Goal: Task Accomplishment & Management: Complete application form

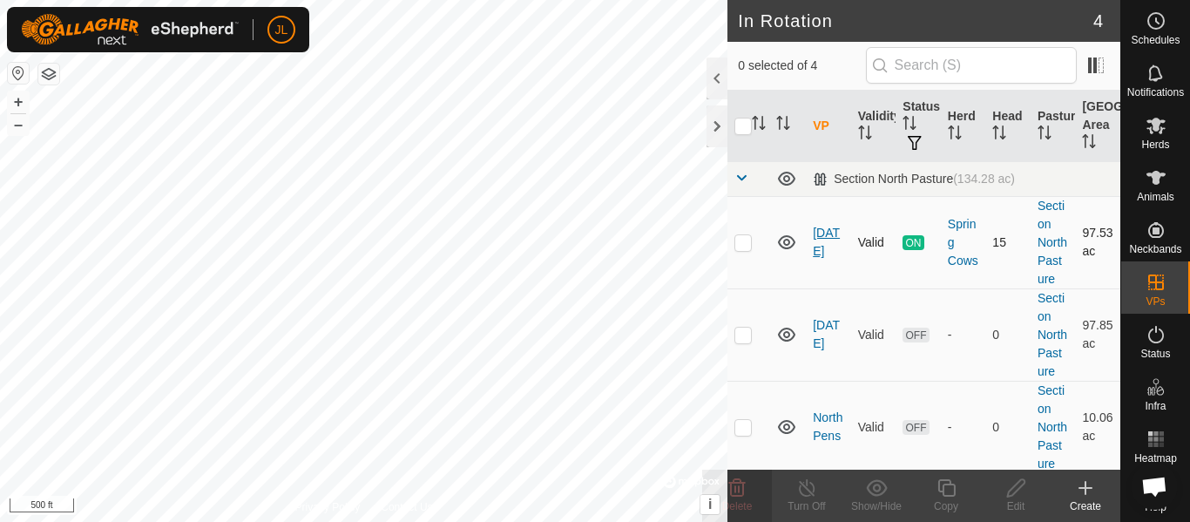
click at [820, 251] on link "[DATE]" at bounding box center [826, 242] width 27 height 32
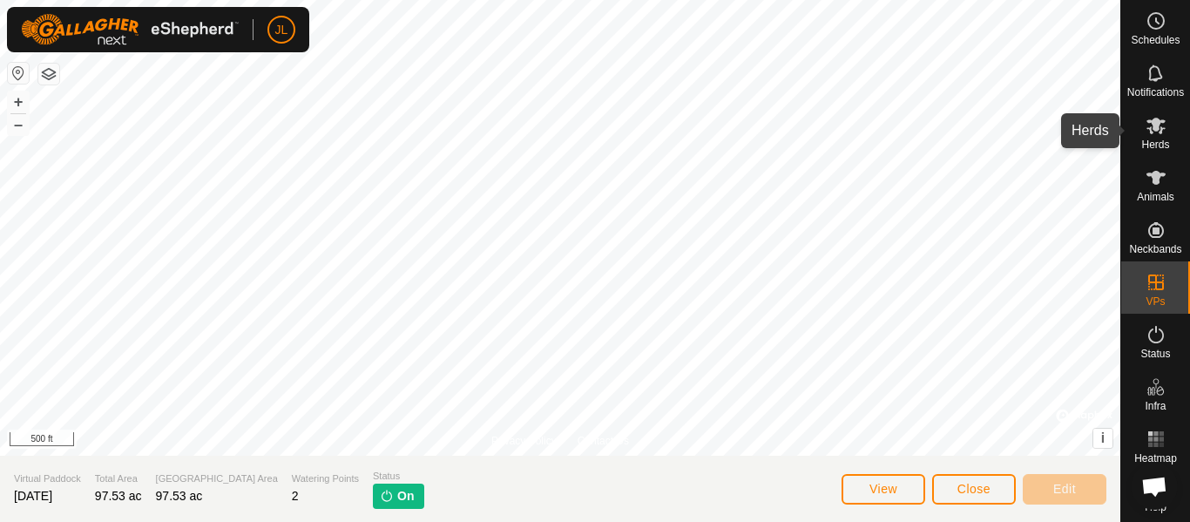
click at [1161, 134] on icon at bounding box center [1155, 125] width 21 height 21
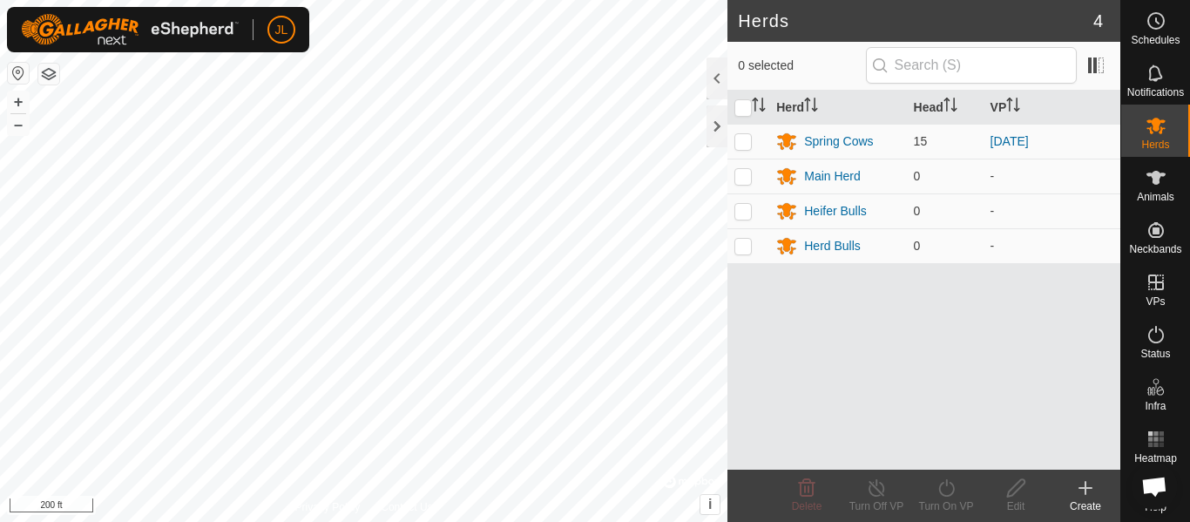
scroll to position [670, 0]
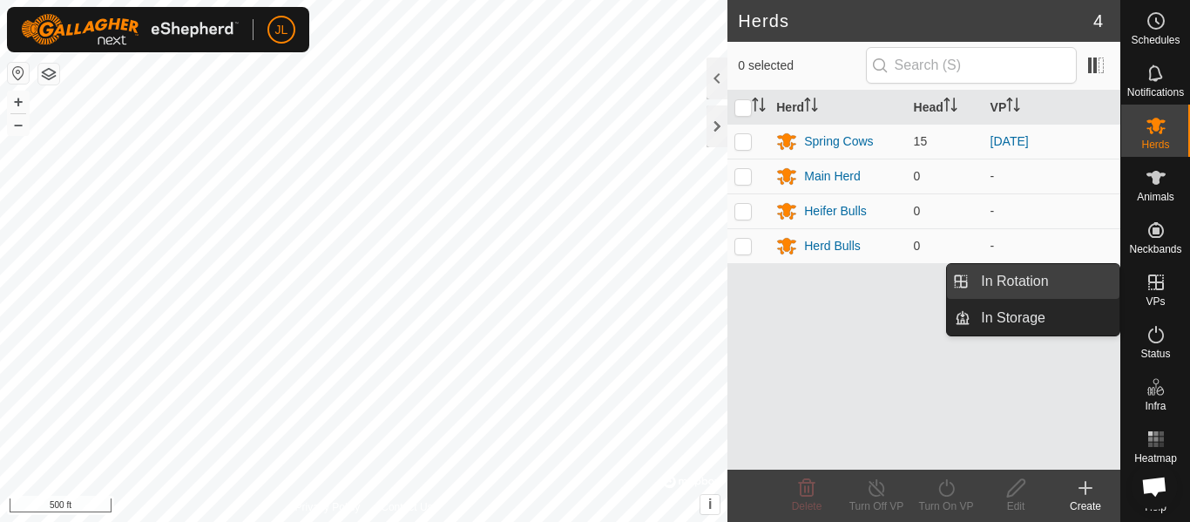
click at [1054, 279] on link "In Rotation" at bounding box center [1044, 281] width 149 height 35
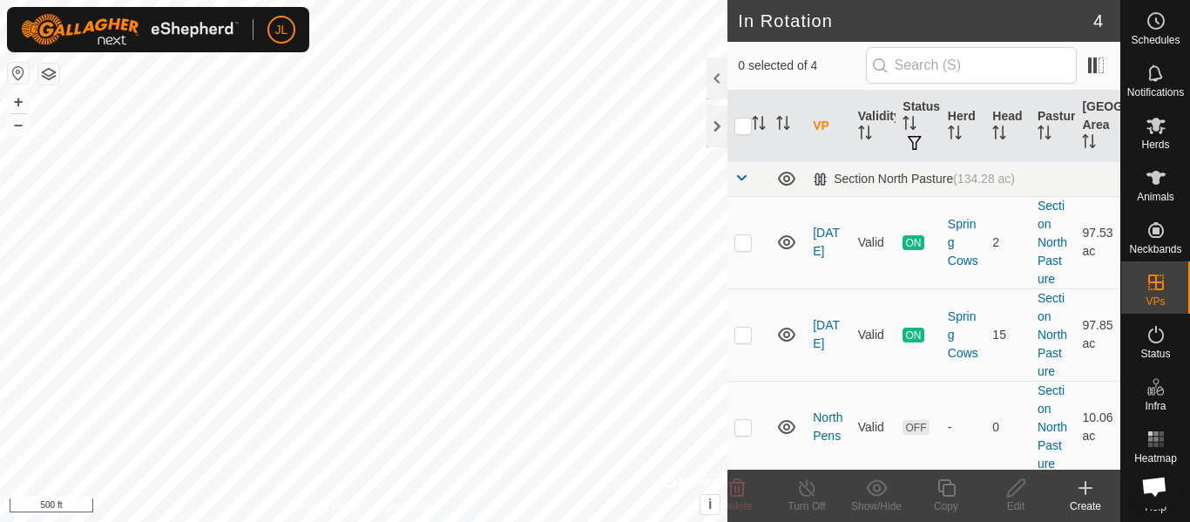
click at [1082, 498] on div "Create" at bounding box center [1085, 506] width 70 height 16
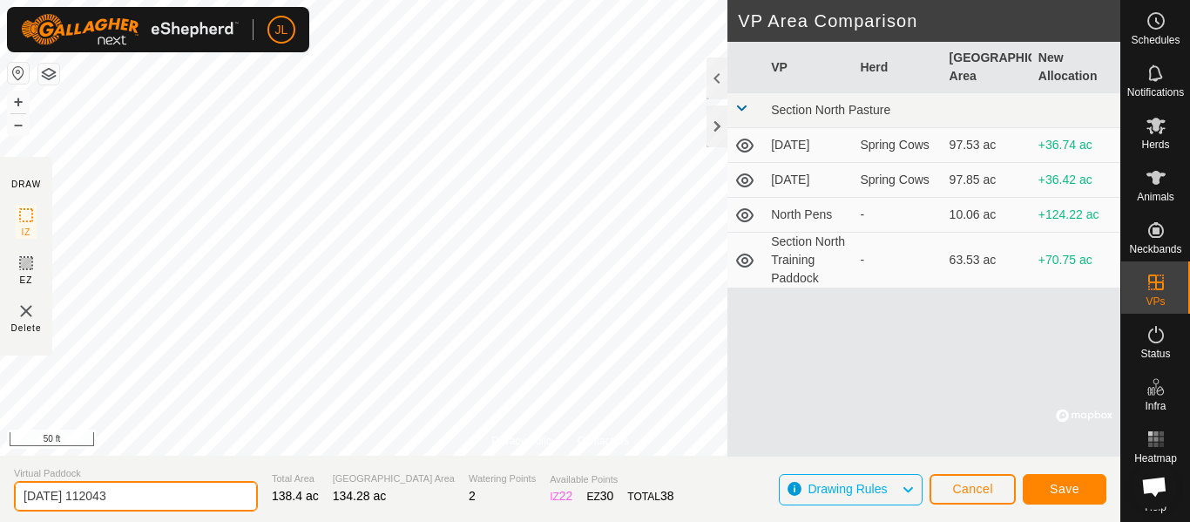
drag, startPoint x: 169, startPoint y: 496, endPoint x: 3, endPoint y: 496, distance: 165.5
click at [3, 496] on section "Virtual Paddock 2025-10-03 112043 Total Area 138.4 ac Grazing Area 134.28 ac Wa…" at bounding box center [560, 489] width 1120 height 66
type input "Section North Pasture"
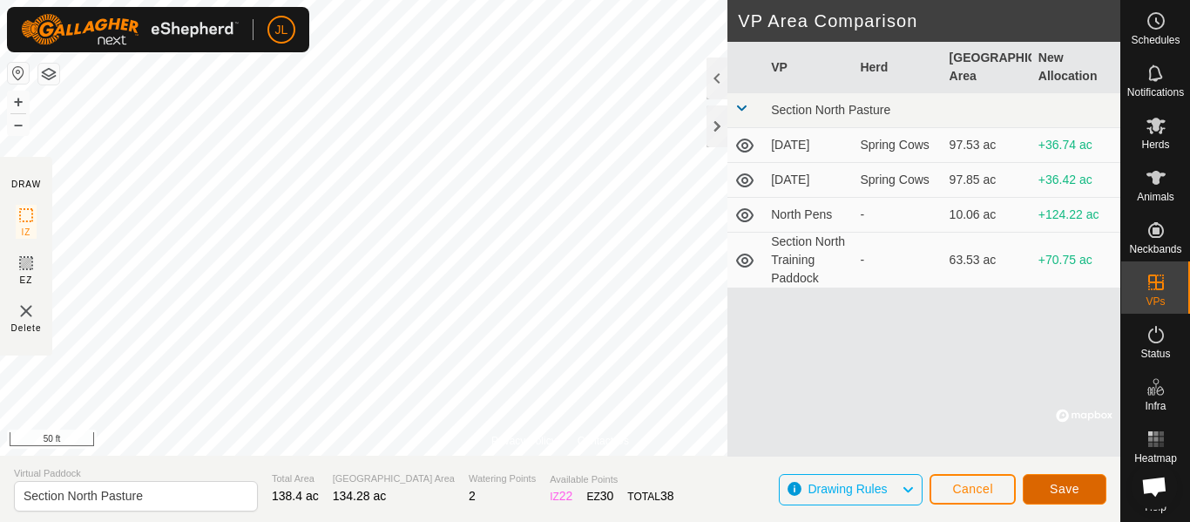
click at [1058, 487] on span "Save" at bounding box center [1065, 489] width 30 height 14
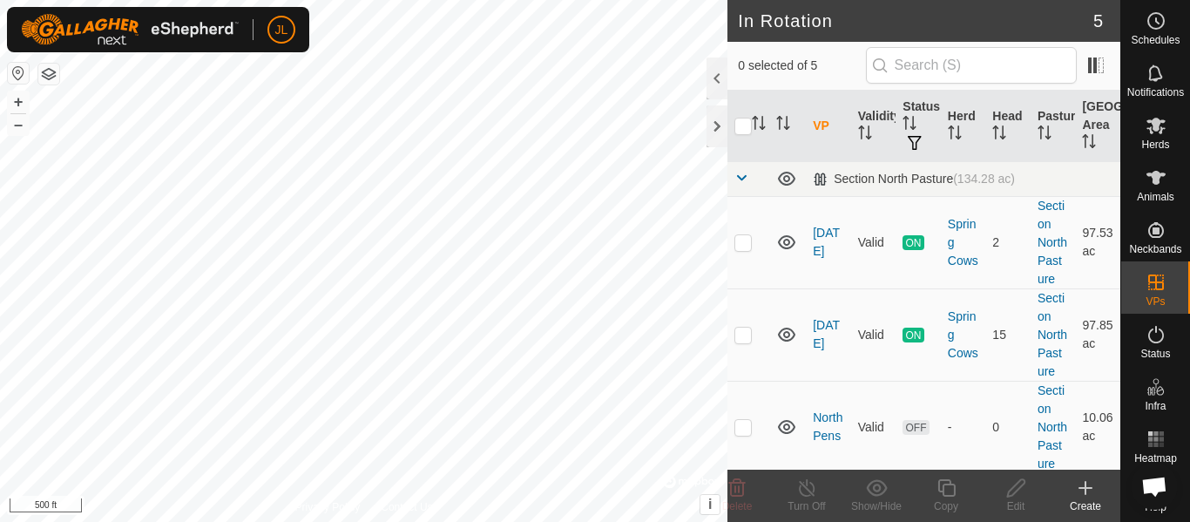
click at [1083, 492] on icon at bounding box center [1085, 487] width 21 height 21
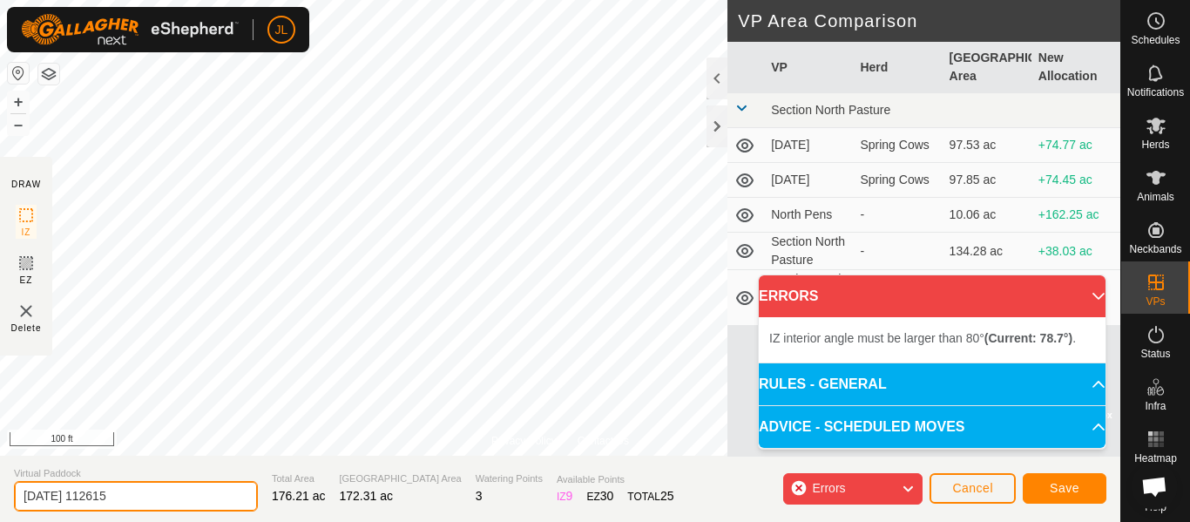
drag, startPoint x: 152, startPoint y: 499, endPoint x: 29, endPoint y: 489, distance: 124.1
click at [0, 474] on section "Virtual Paddock 2025-10-03 112615 Total Area 176.21 ac Grazing Area 172.31 ac W…" at bounding box center [560, 489] width 1120 height 66
type input "Section South Pasture"
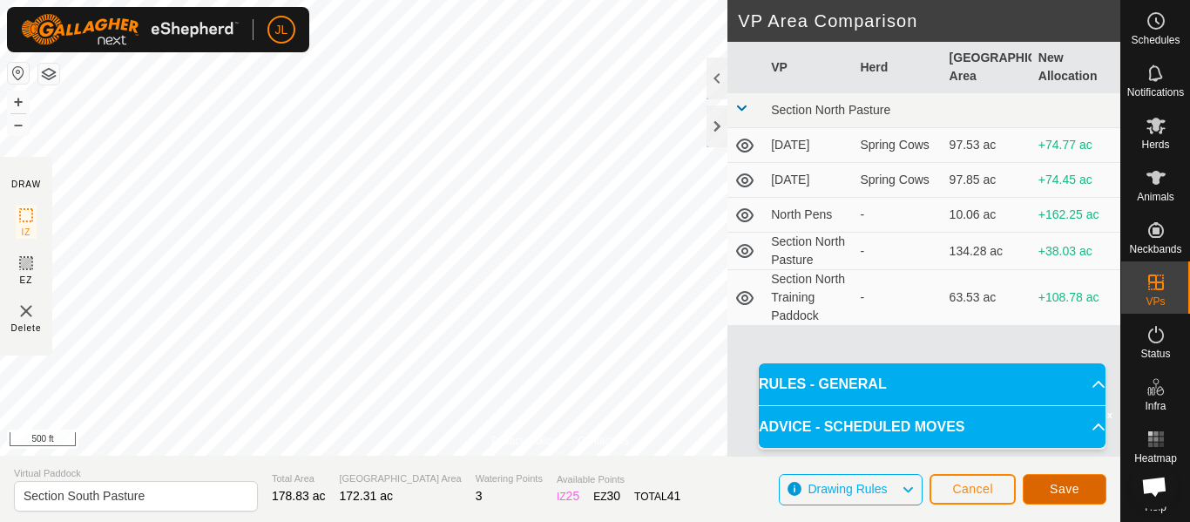
click at [1064, 492] on span "Save" at bounding box center [1065, 489] width 30 height 14
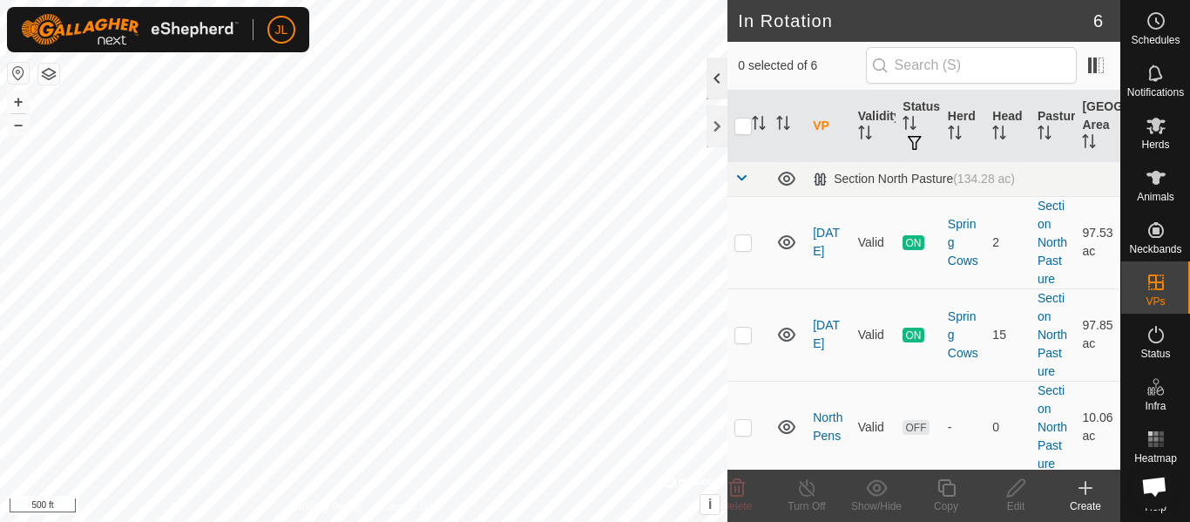
click at [718, 83] on div at bounding box center [716, 78] width 21 height 42
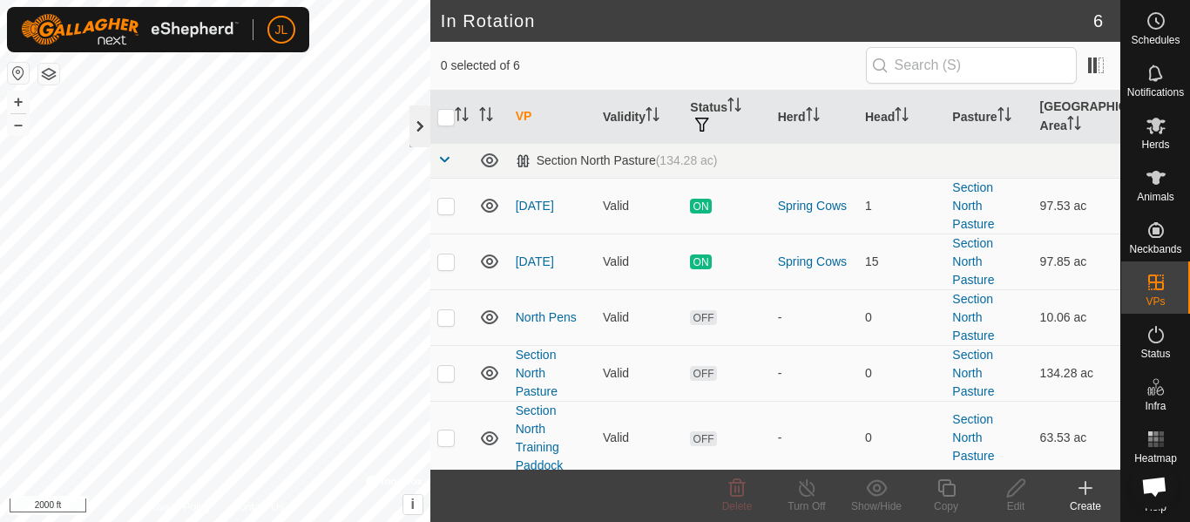
click at [420, 136] on div at bounding box center [419, 126] width 21 height 42
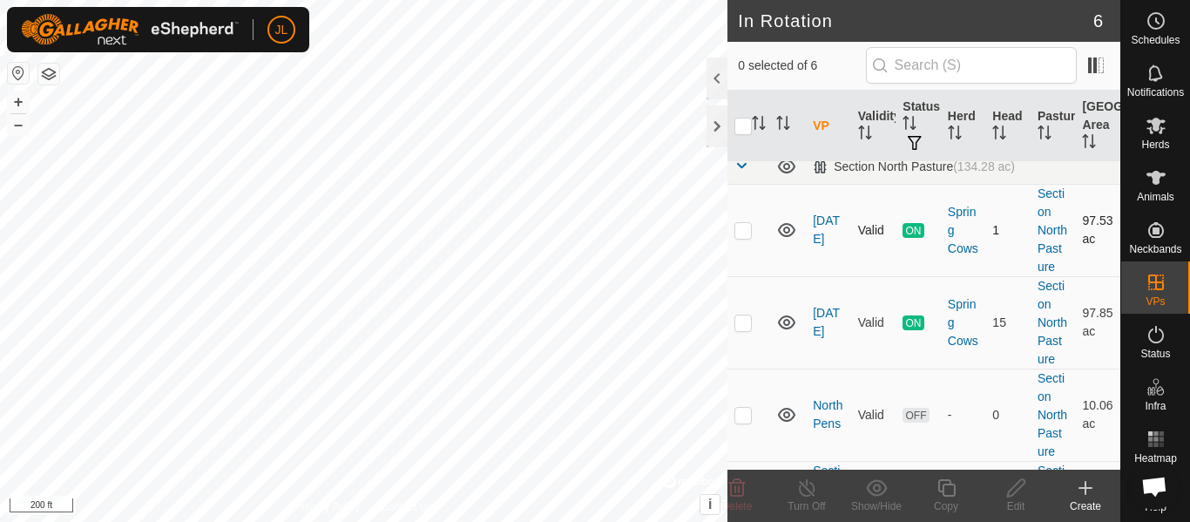
scroll to position [17, 0]
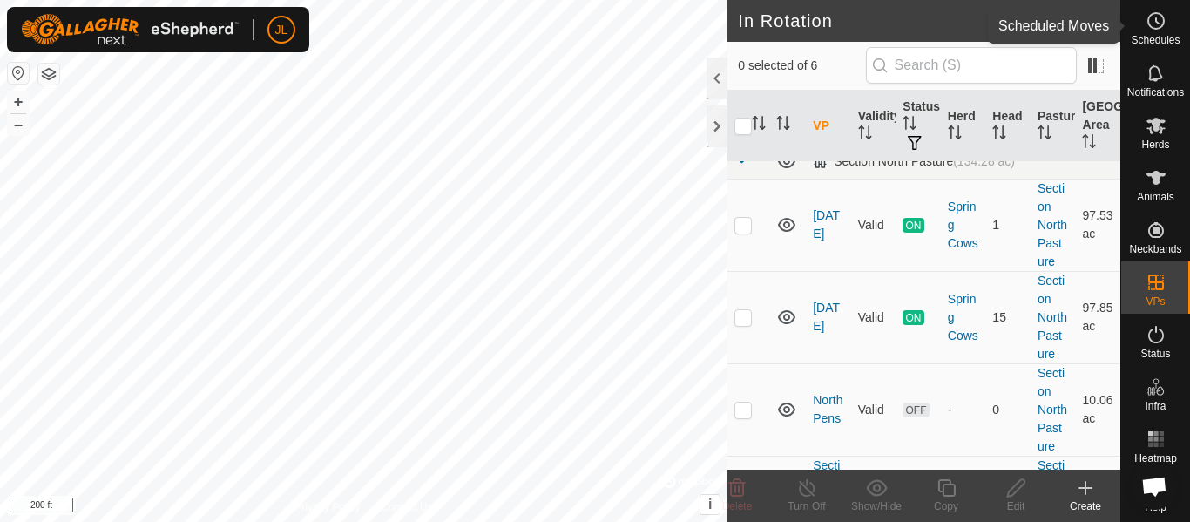
click at [1153, 22] on icon at bounding box center [1155, 20] width 21 height 21
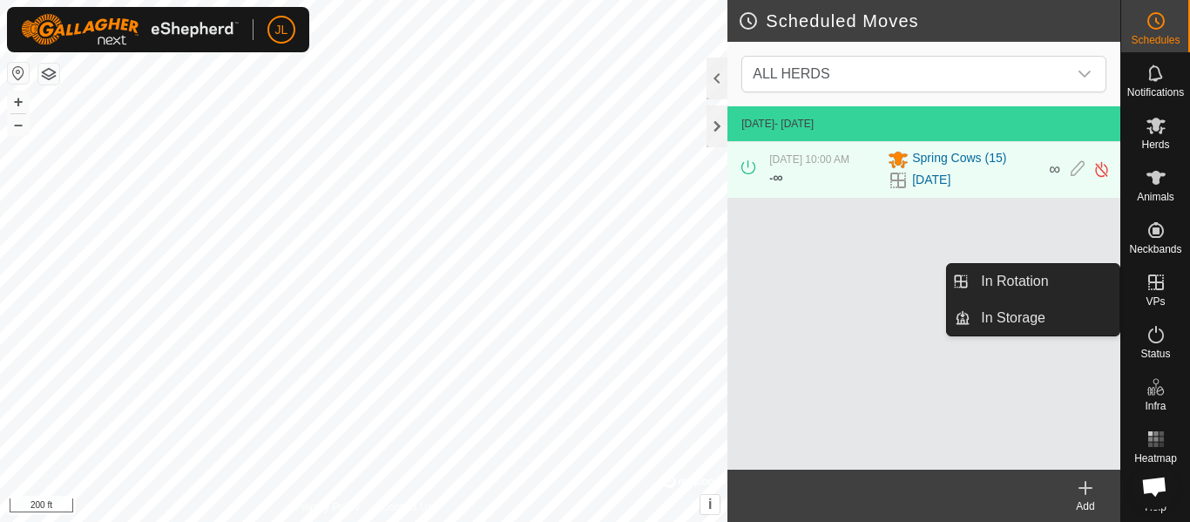
click at [1154, 287] on icon at bounding box center [1155, 282] width 21 height 21
click at [1079, 288] on link "In Rotation" at bounding box center [1044, 281] width 149 height 35
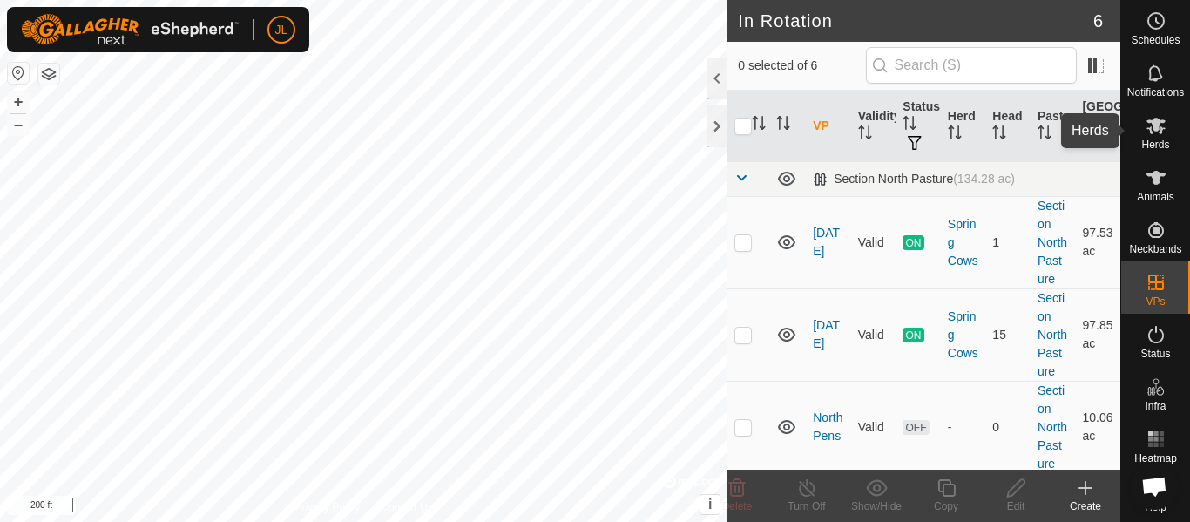
click at [1161, 123] on icon at bounding box center [1155, 126] width 19 height 17
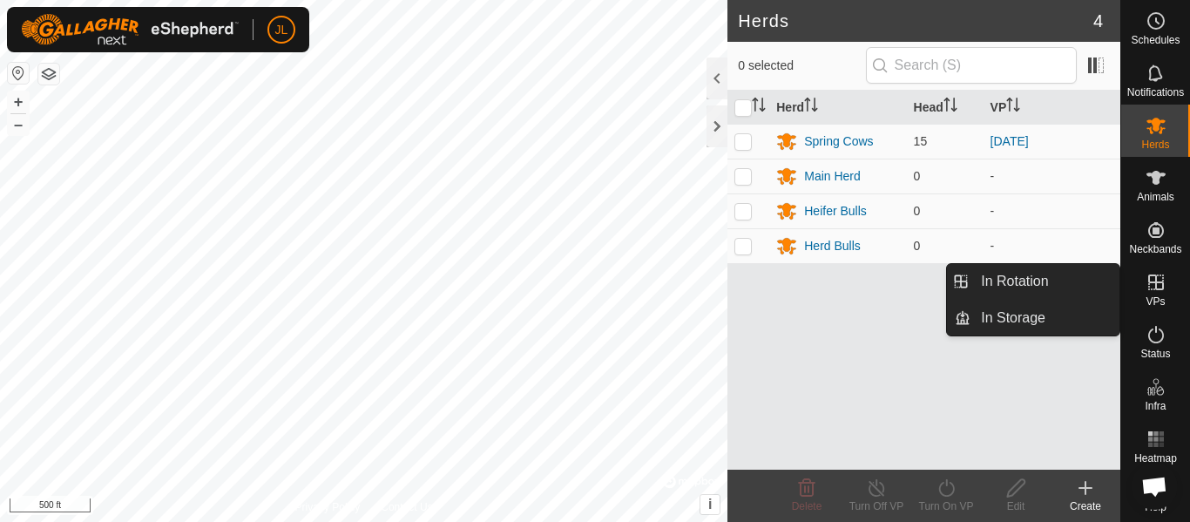
click at [1154, 288] on icon at bounding box center [1156, 282] width 16 height 16
click at [1073, 290] on link "In Rotation" at bounding box center [1044, 281] width 149 height 35
